Goal: Task Accomplishment & Management: Manage account settings

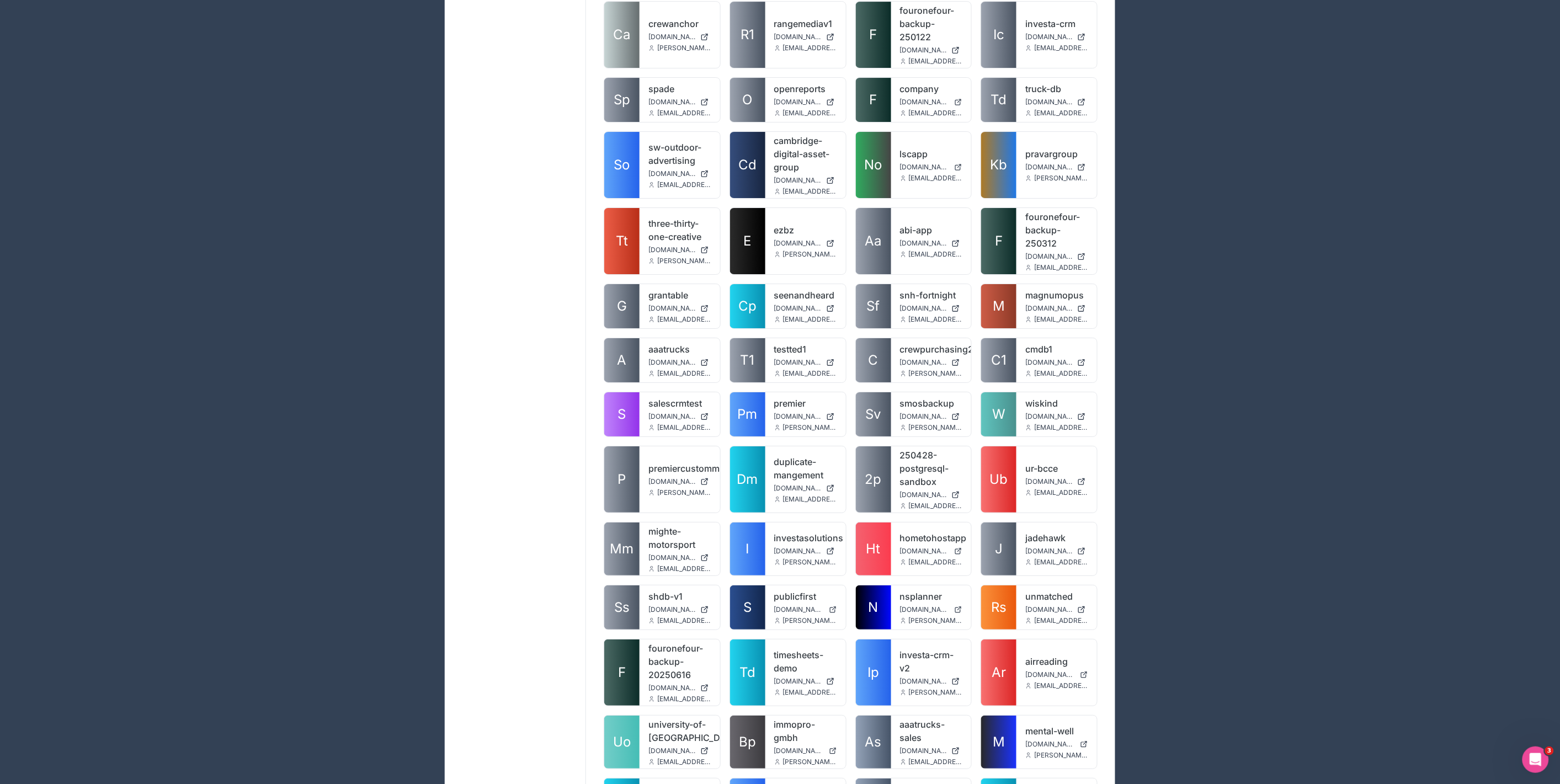
scroll to position [2194, 0]
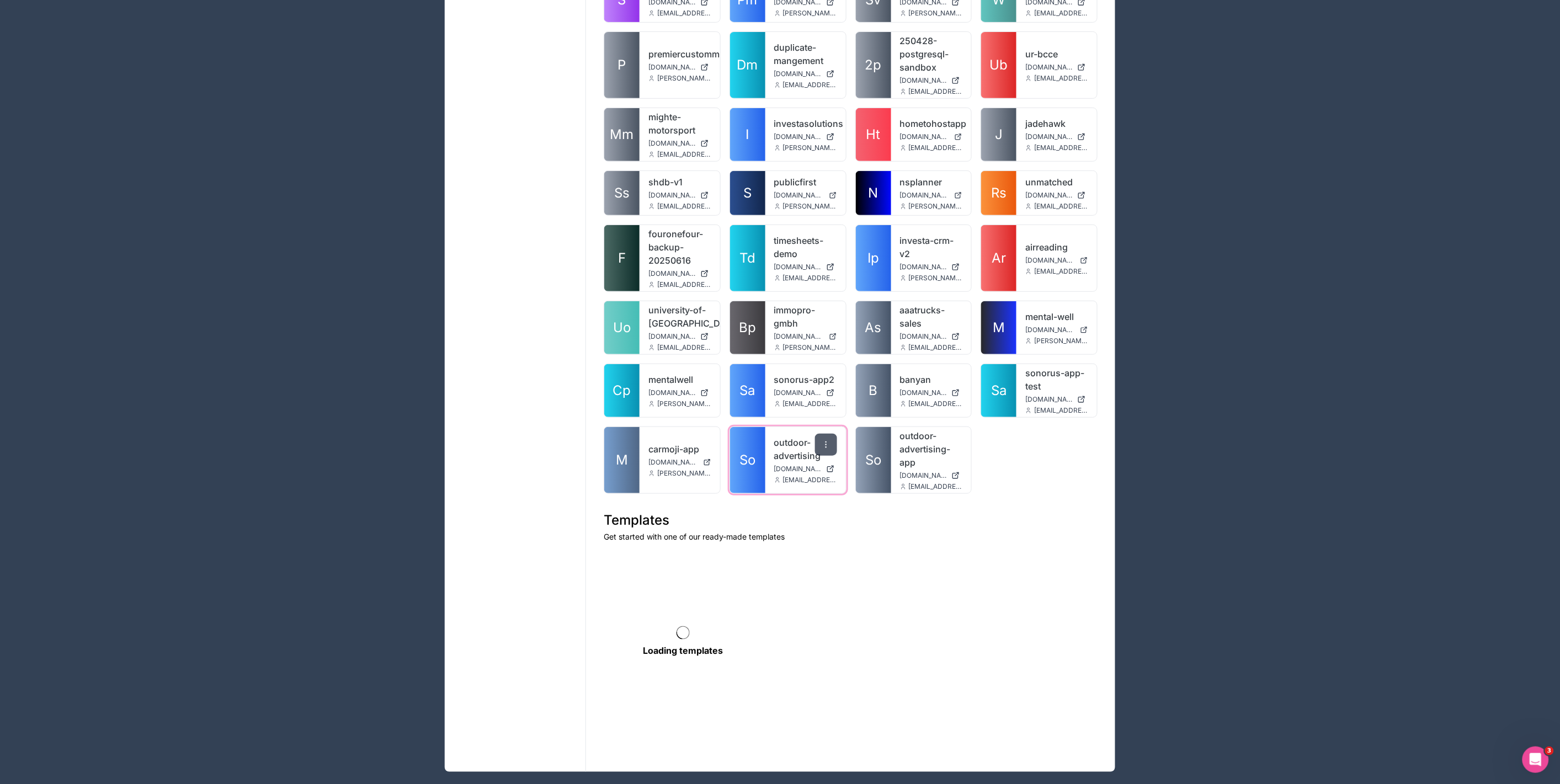
click at [826, 438] on div at bounding box center [826, 444] width 22 height 22
click at [766, 538] on button "Delete" at bounding box center [769, 539] width 124 height 26
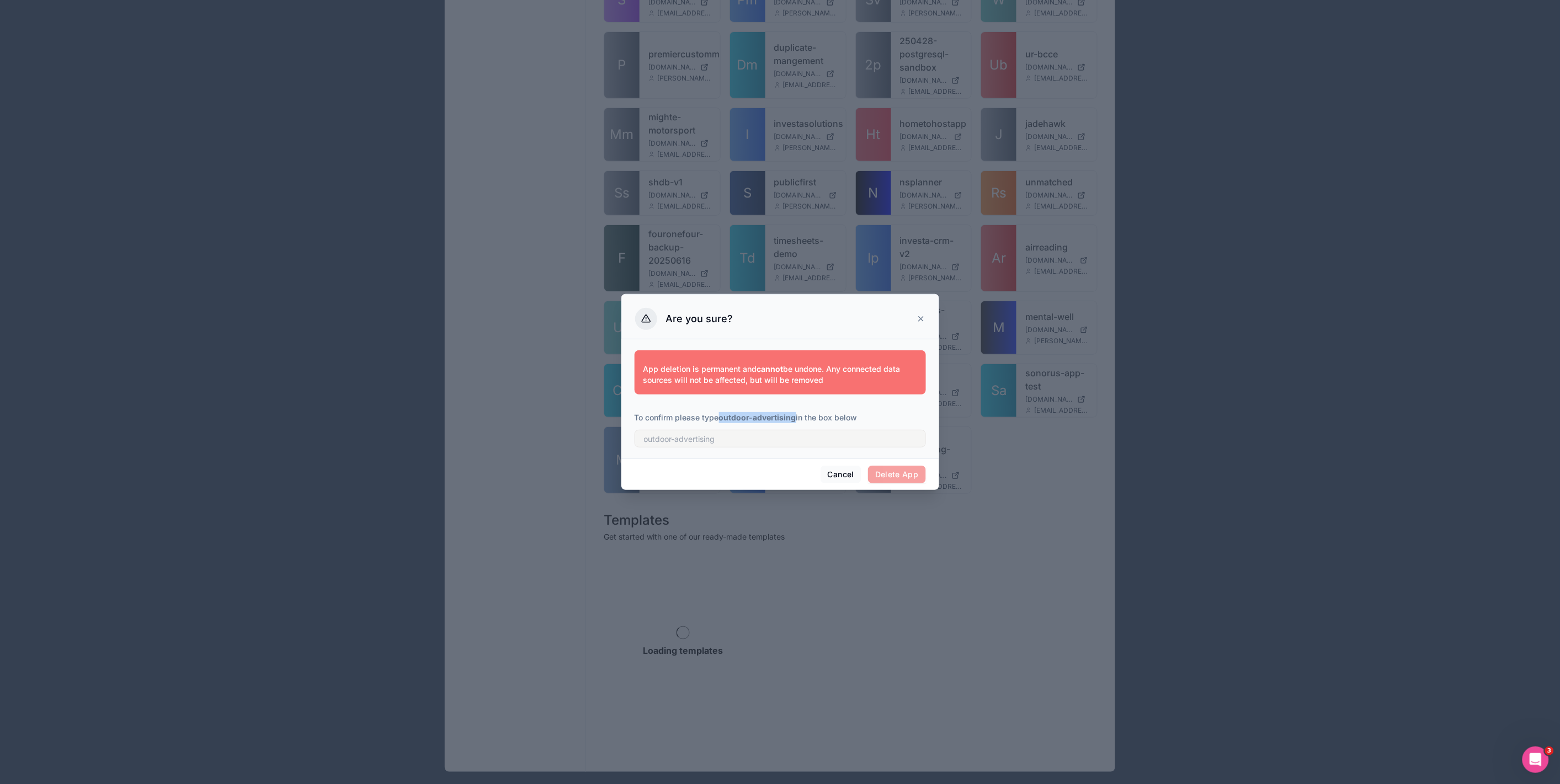
drag, startPoint x: 722, startPoint y: 417, endPoint x: 798, endPoint y: 422, distance: 76.2
click at [798, 422] on p "To confirm please type outdoor-advertising in the box below" at bounding box center [780, 417] width 291 height 11
copy strong "outdoor-advertising"
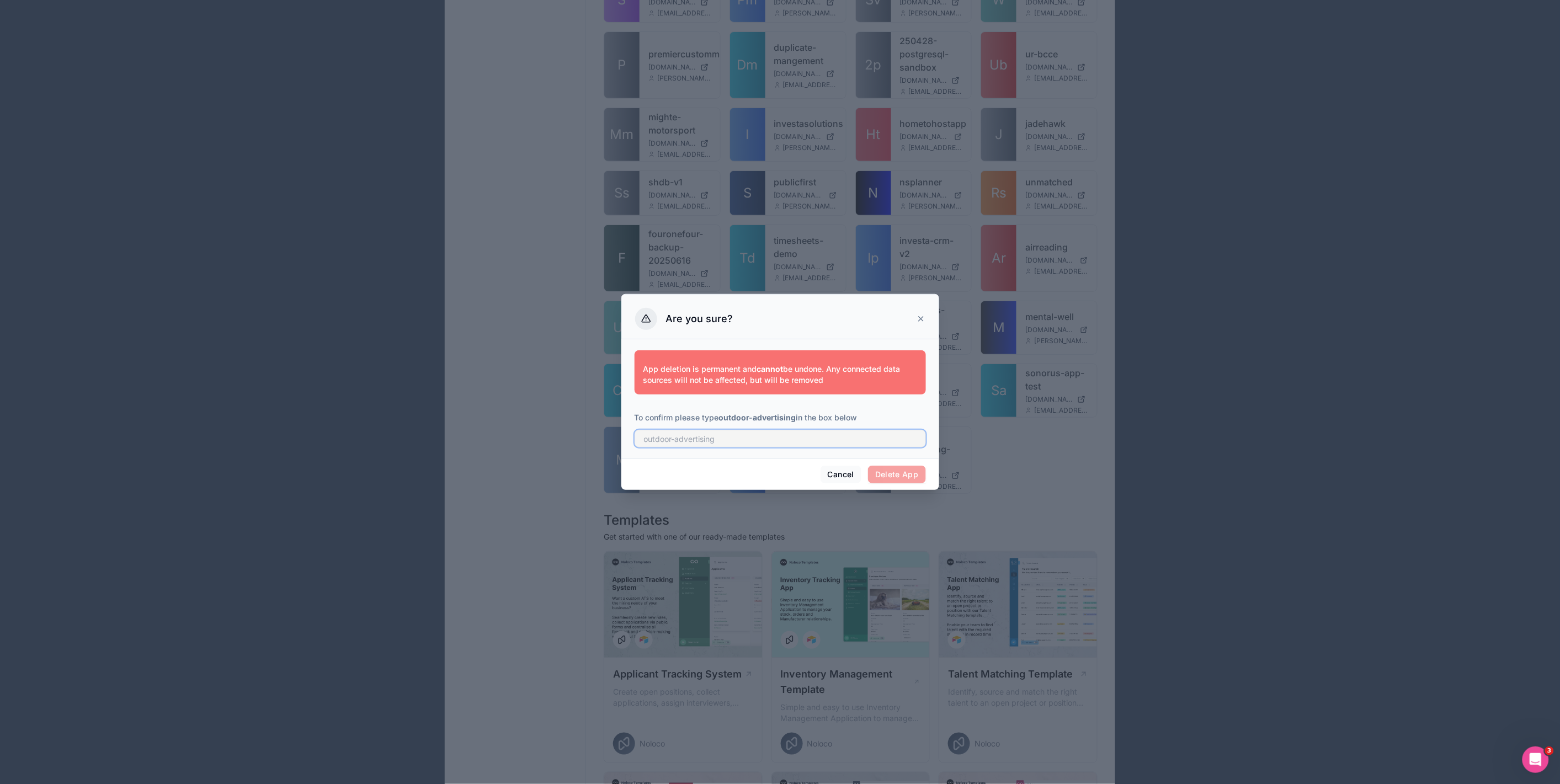
click at [769, 443] on input "text" at bounding box center [780, 438] width 291 height 18
paste input "outdoor-advertising"
type input "outdoor-advertising"
click at [894, 480] on button "Delete App" at bounding box center [898, 474] width 58 height 18
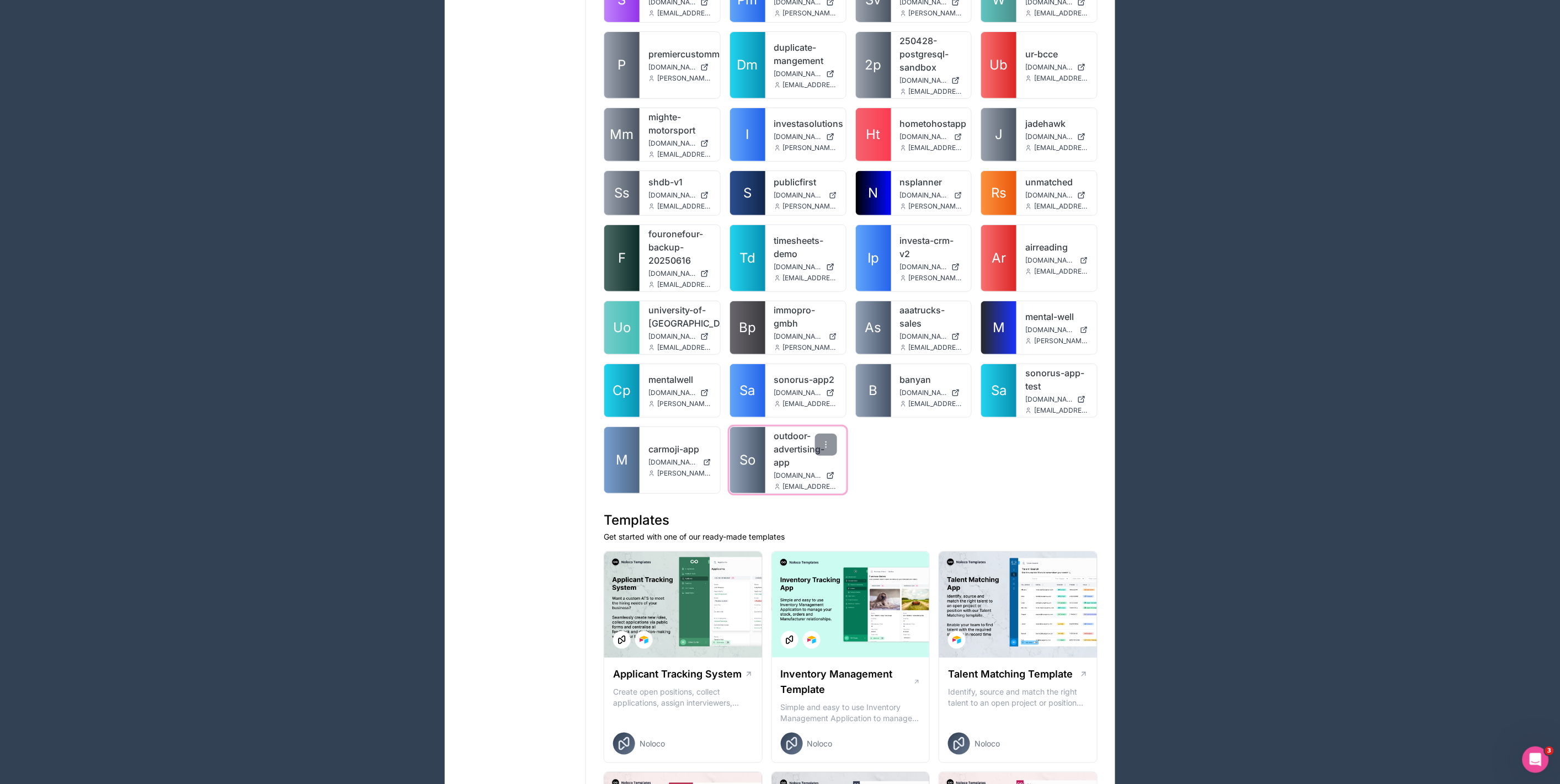
click at [794, 429] on link "outdoor-advertising-app" at bounding box center [806, 448] width 63 height 39
